Goal: Task Accomplishment & Management: Use online tool/utility

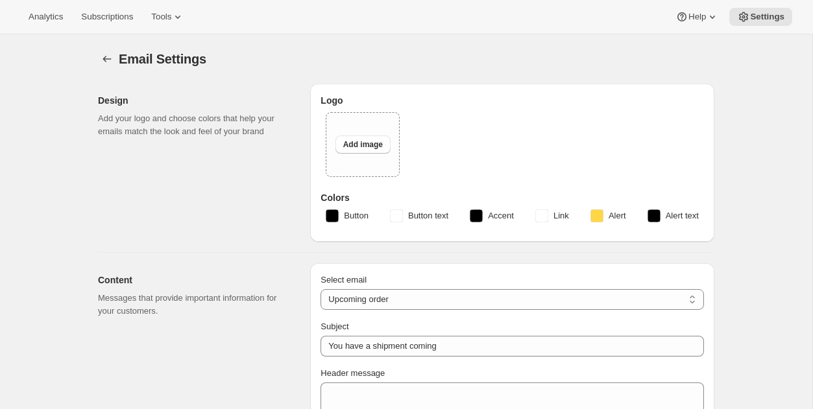
select select "subscriptionMessage"
select select "5"
select select "15"
type input "Two Estates"
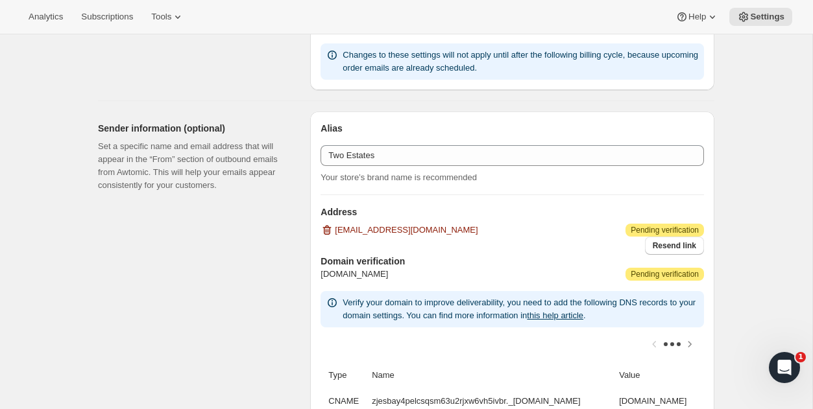
scroll to position [797, 0]
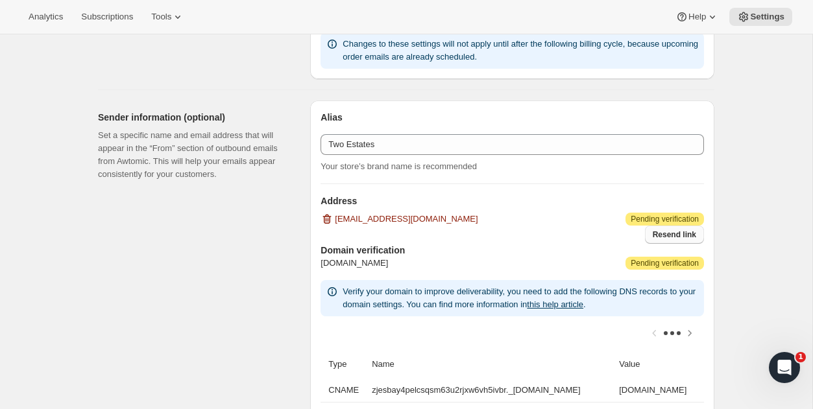
click at [657, 233] on span "Resend link" at bounding box center [674, 235] width 43 height 10
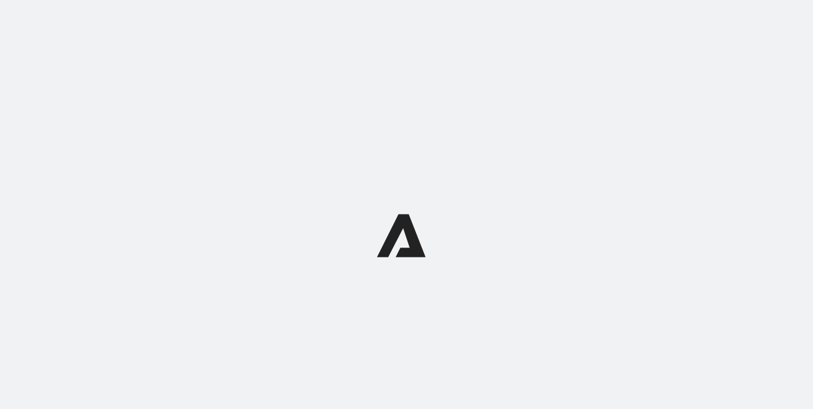
select select "subscriptionMessage"
select select "5"
select select "15"
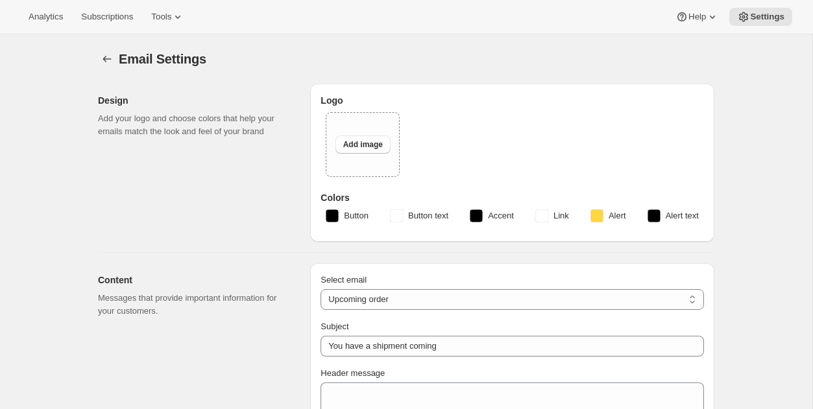
type input "Two Estates"
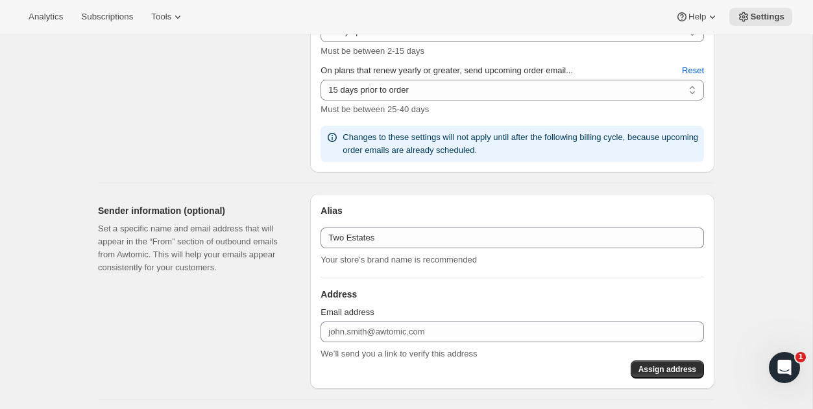
scroll to position [791, 0]
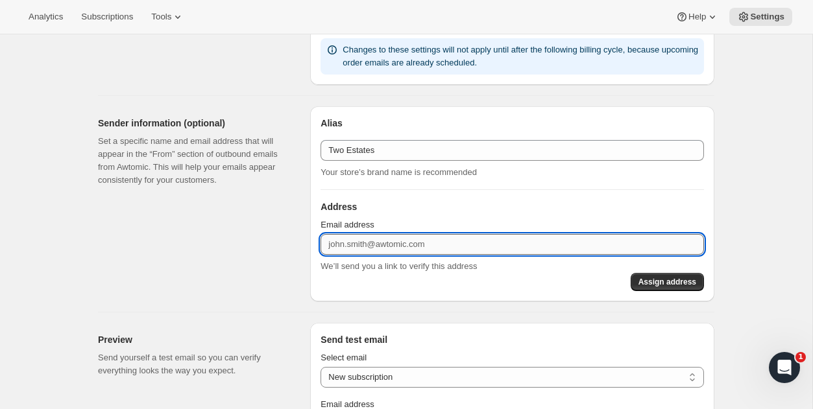
click at [359, 238] on input "Email address" at bounding box center [513, 244] width 384 height 21
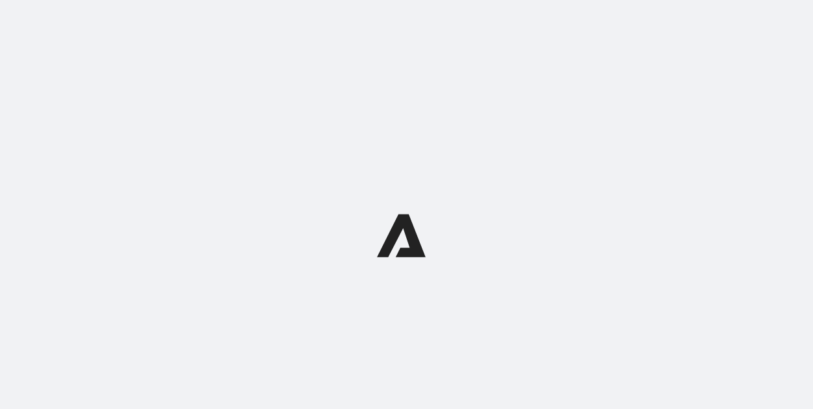
select select "subscriptionMessage"
select select "5"
select select "15"
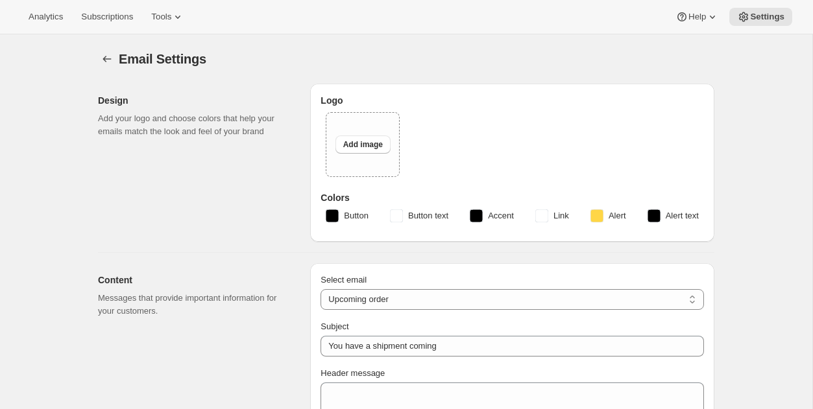
type input "Two Estates"
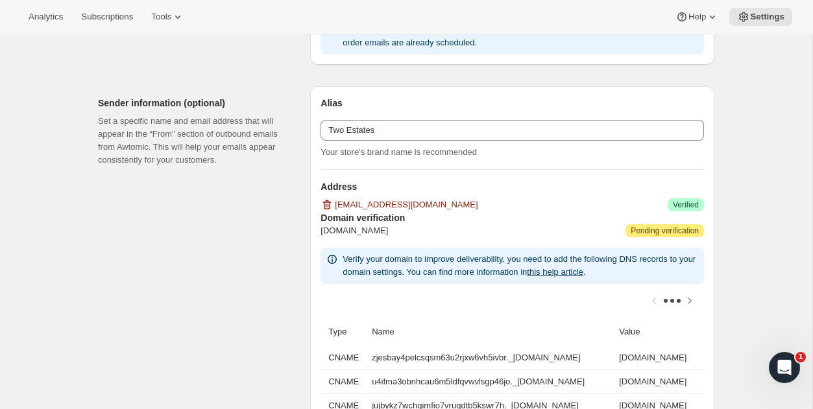
scroll to position [858, 0]
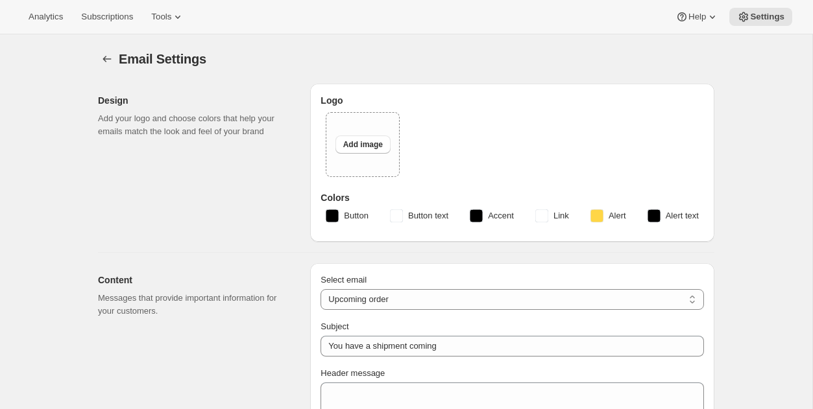
select select "subscriptionMessage"
select select "5"
select select "15"
